Goal: Information Seeking & Learning: Learn about a topic

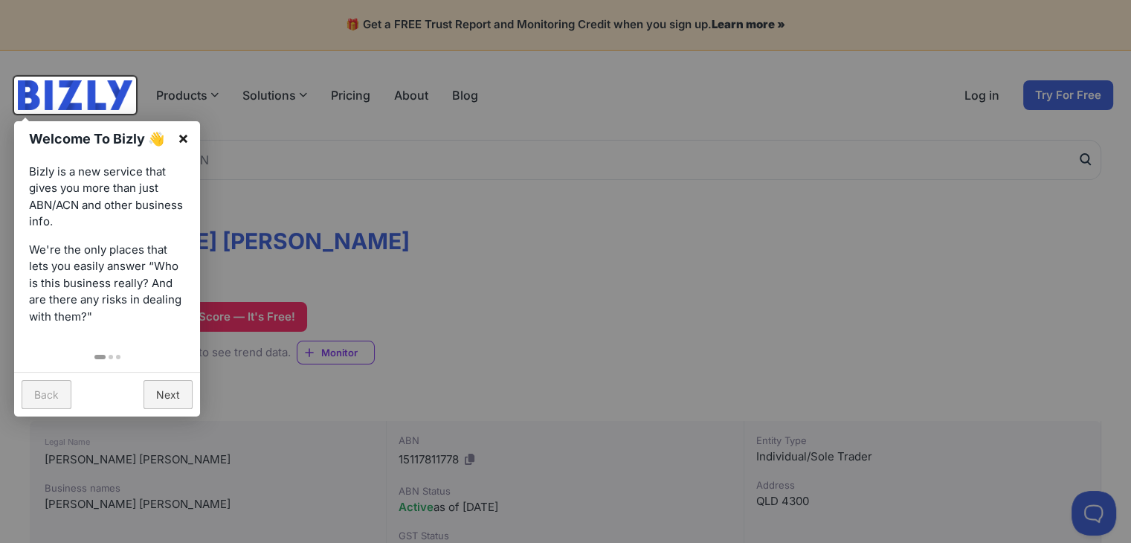
click at [184, 137] on link "×" at bounding box center [183, 137] width 33 height 33
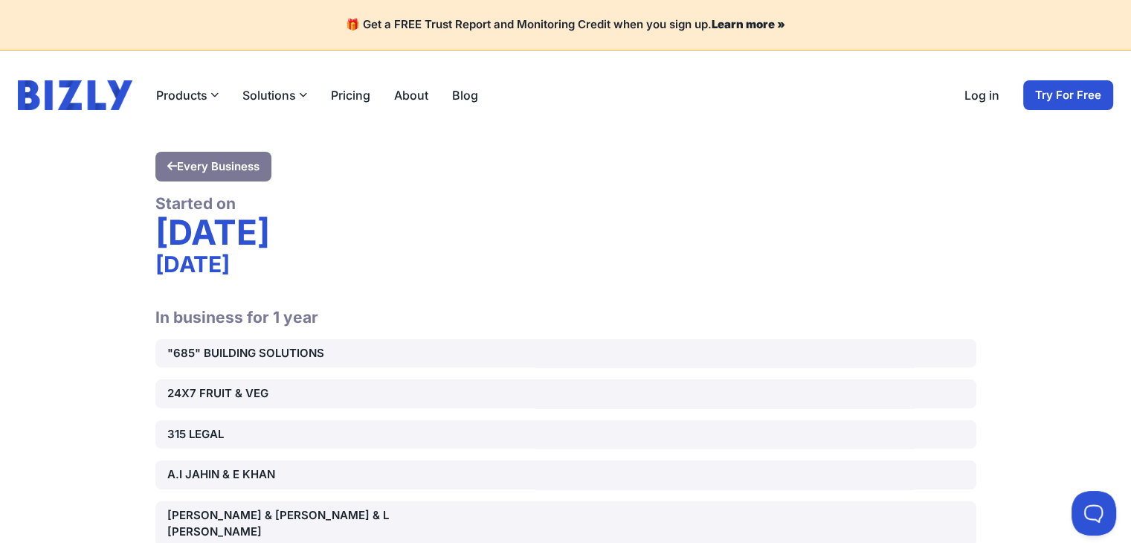
click at [429, 291] on h2 "In business for 1 year" at bounding box center [565, 308] width 821 height 38
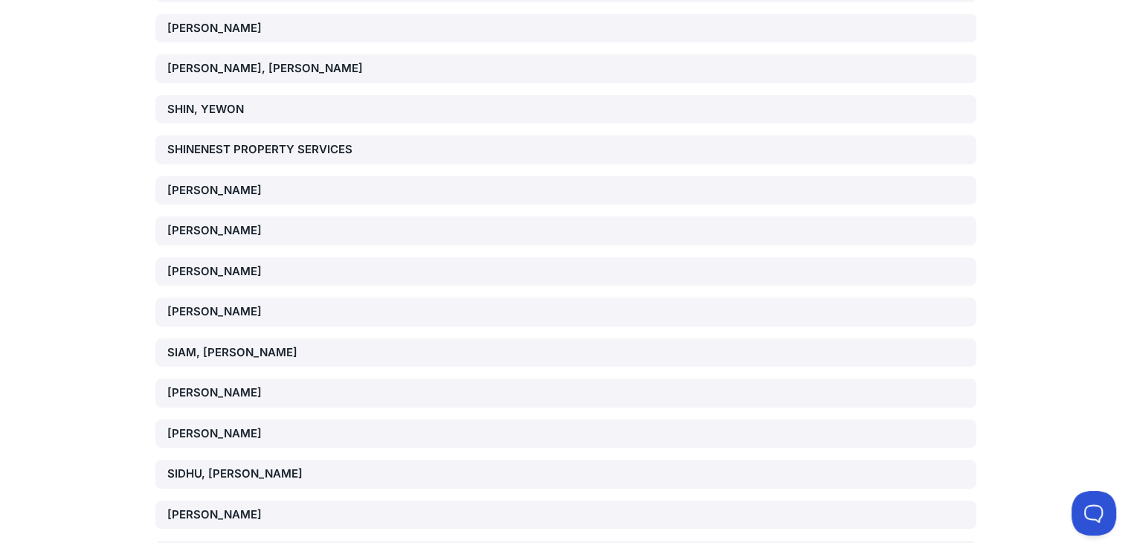
scroll to position [53510, 0]
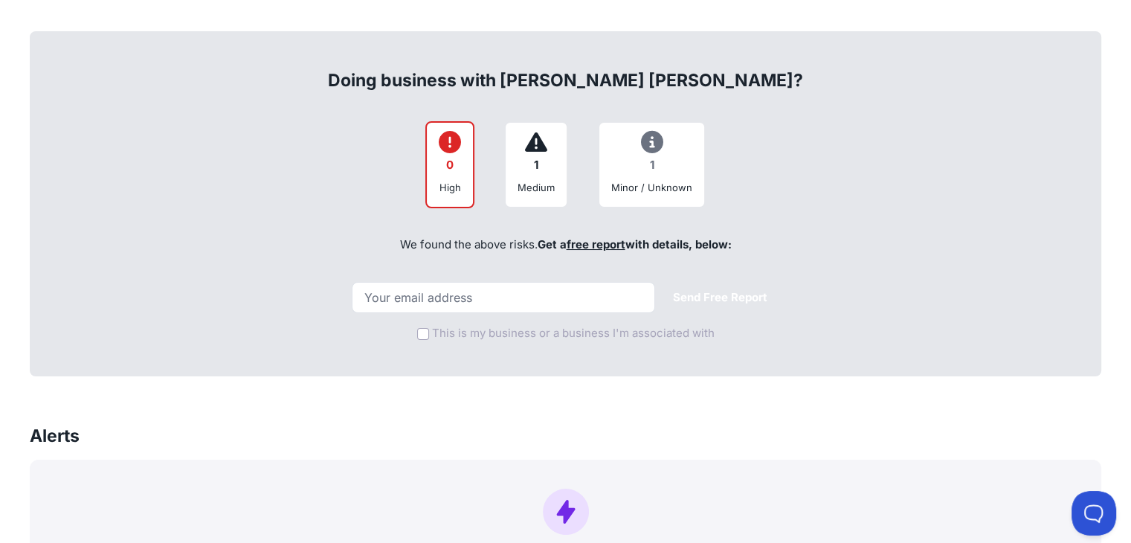
scroll to position [595, 0]
